Goal: Task Accomplishment & Management: Use online tool/utility

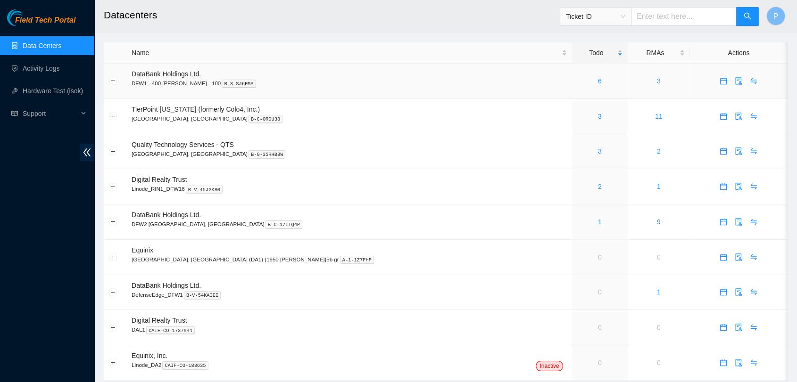
click at [572, 88] on td "6" at bounding box center [600, 81] width 56 height 35
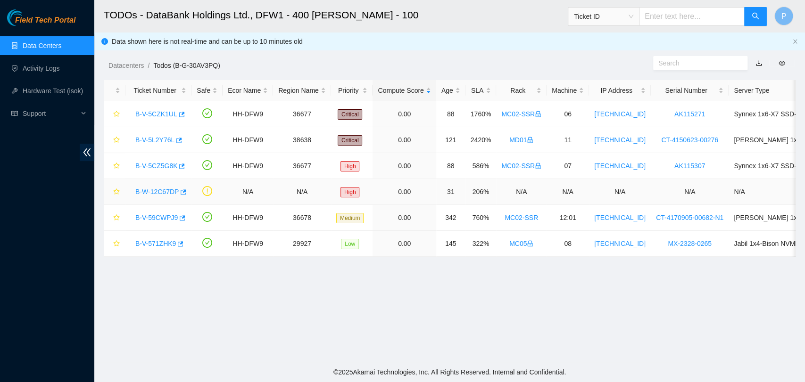
click at [167, 192] on link "B-W-12C67DP" at bounding box center [156, 192] width 43 height 8
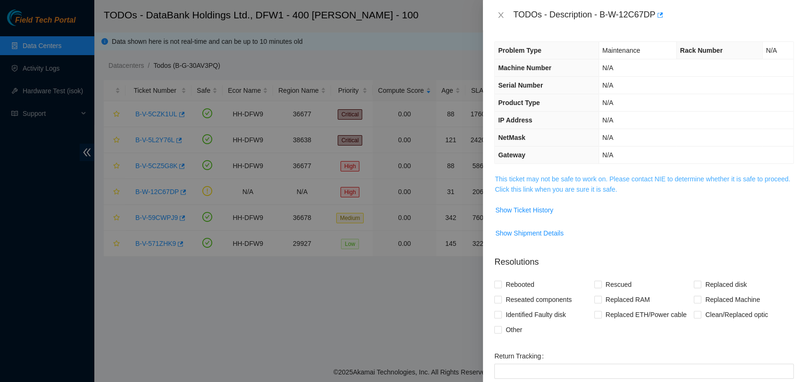
click at [565, 180] on link "This ticket may not be safe to work on. Please contact NIE to determine whether…" at bounding box center [641, 184] width 295 height 18
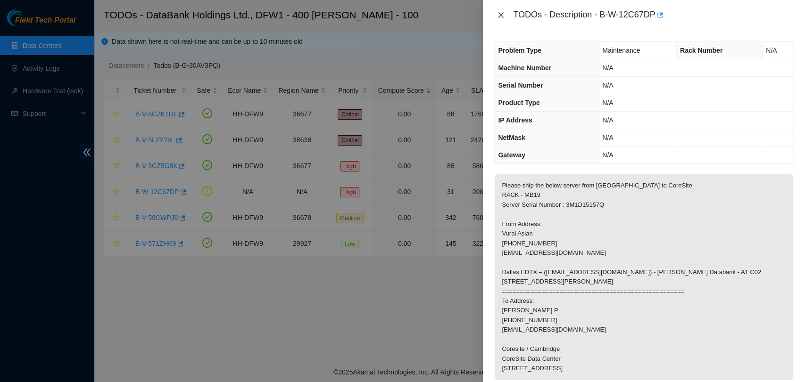
click at [502, 17] on icon "close" at bounding box center [500, 15] width 5 height 6
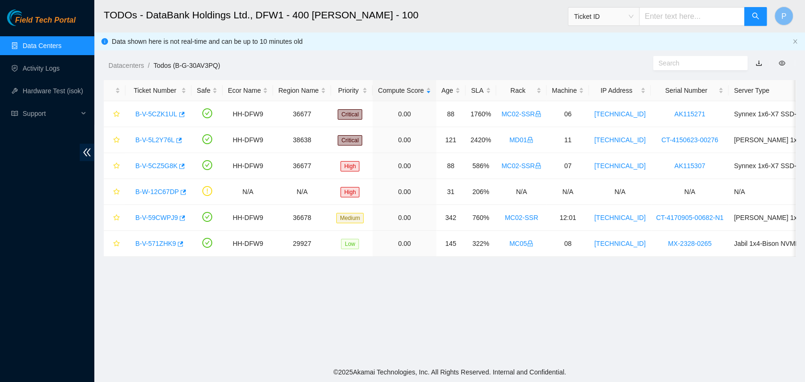
click at [436, 45] on div "Datacenters / Todos (B-G-30AV3PQ) /" at bounding box center [360, 44] width 533 height 53
click at [45, 44] on link "Data Centers" at bounding box center [42, 46] width 39 height 8
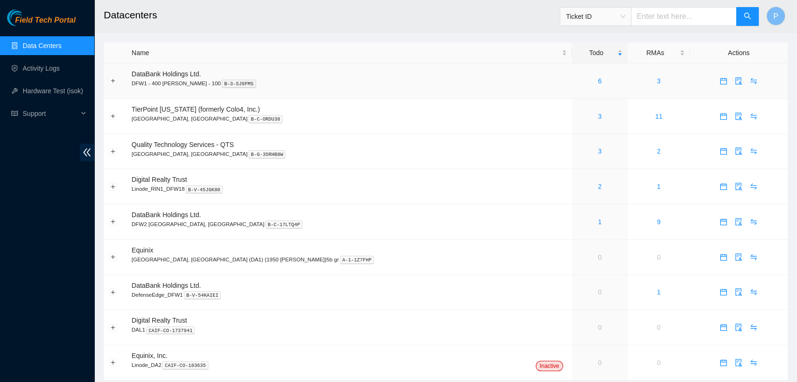
click at [577, 76] on div "6" at bounding box center [599, 81] width 45 height 10
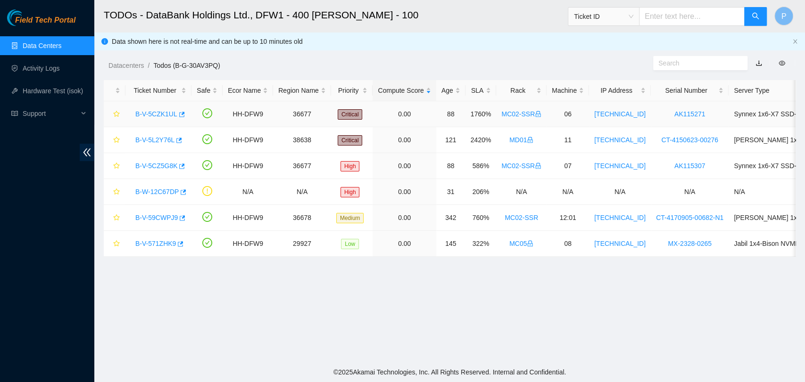
click at [152, 114] on link "B-V-5CZK1UL" at bounding box center [156, 114] width 42 height 8
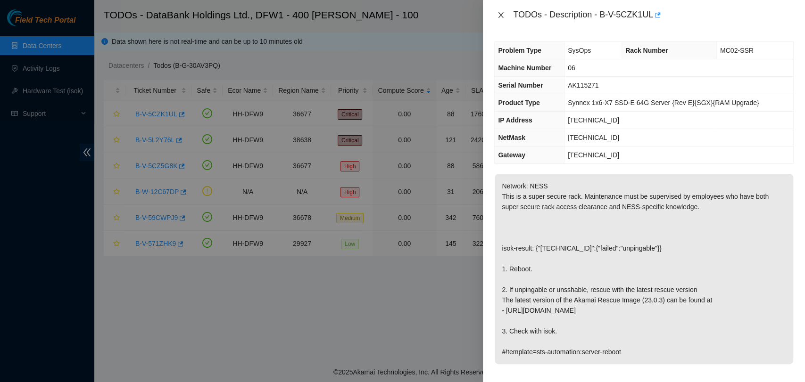
click at [503, 11] on icon "close" at bounding box center [501, 15] width 8 height 8
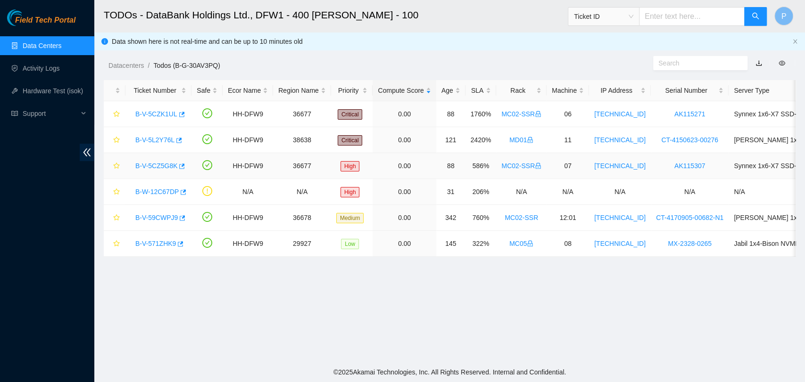
click at [156, 170] on div "B-V-5CZ5G8K" at bounding box center [159, 165] width 56 height 15
click at [163, 166] on link "B-V-5CZ5G8K" at bounding box center [156, 166] width 42 height 8
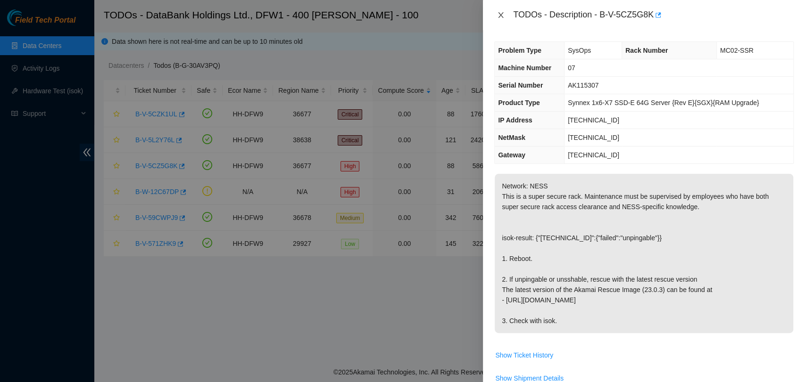
click at [498, 12] on icon "close" at bounding box center [501, 15] width 8 height 8
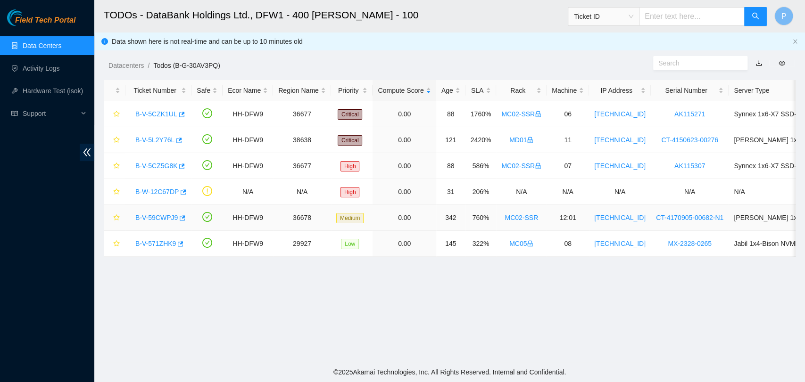
click at [159, 214] on link "B-V-59CWPJ9" at bounding box center [156, 218] width 42 height 8
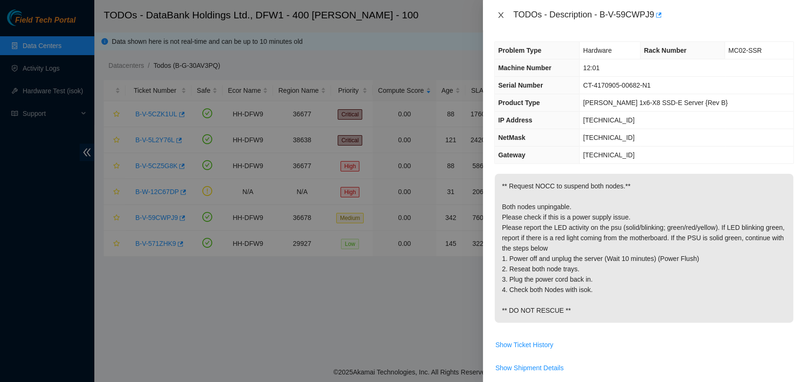
drag, startPoint x: 503, startPoint y: 16, endPoint x: 498, endPoint y: 16, distance: 5.7
click at [502, 16] on button "Close" at bounding box center [500, 15] width 13 height 9
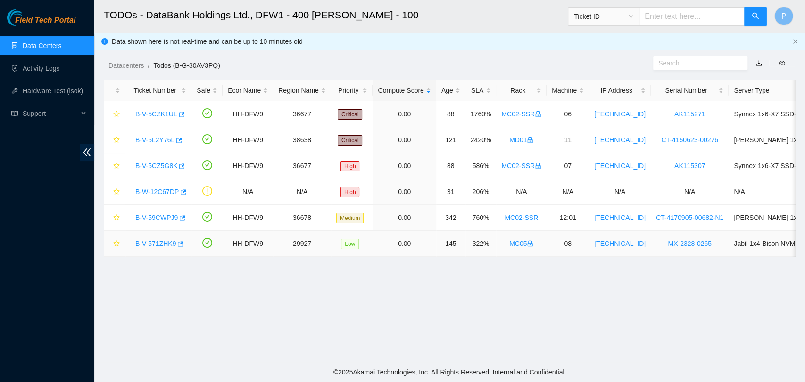
click at [168, 241] on link "B-V-571ZHK9" at bounding box center [155, 244] width 41 height 8
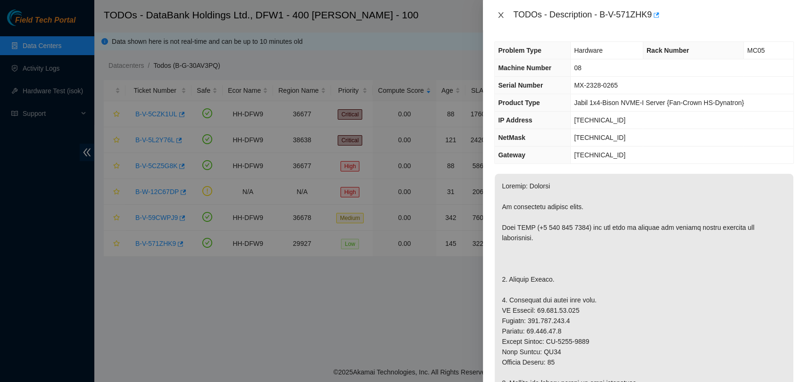
click at [497, 11] on icon "close" at bounding box center [501, 15] width 8 height 8
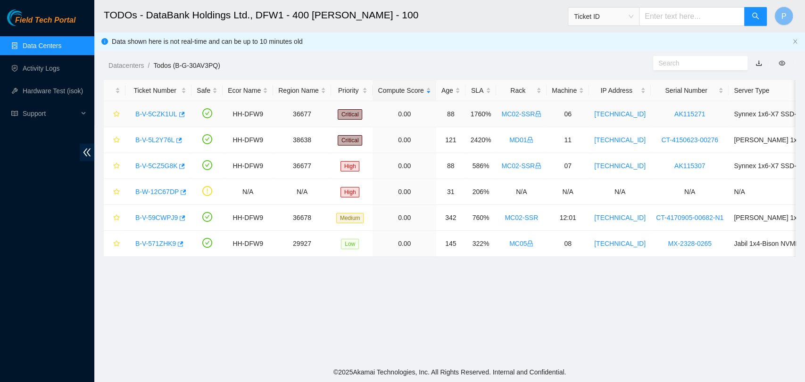
click at [154, 110] on link "B-V-5CZK1UL" at bounding box center [156, 114] width 42 height 8
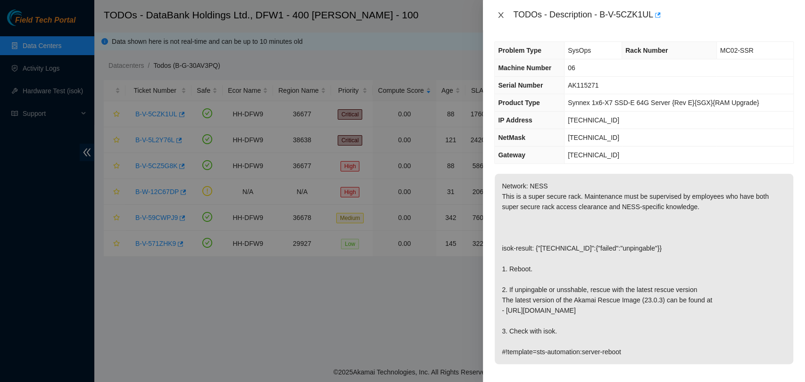
click at [497, 15] on icon "close" at bounding box center [501, 15] width 8 height 8
